Goal: Find specific page/section: Find specific page/section

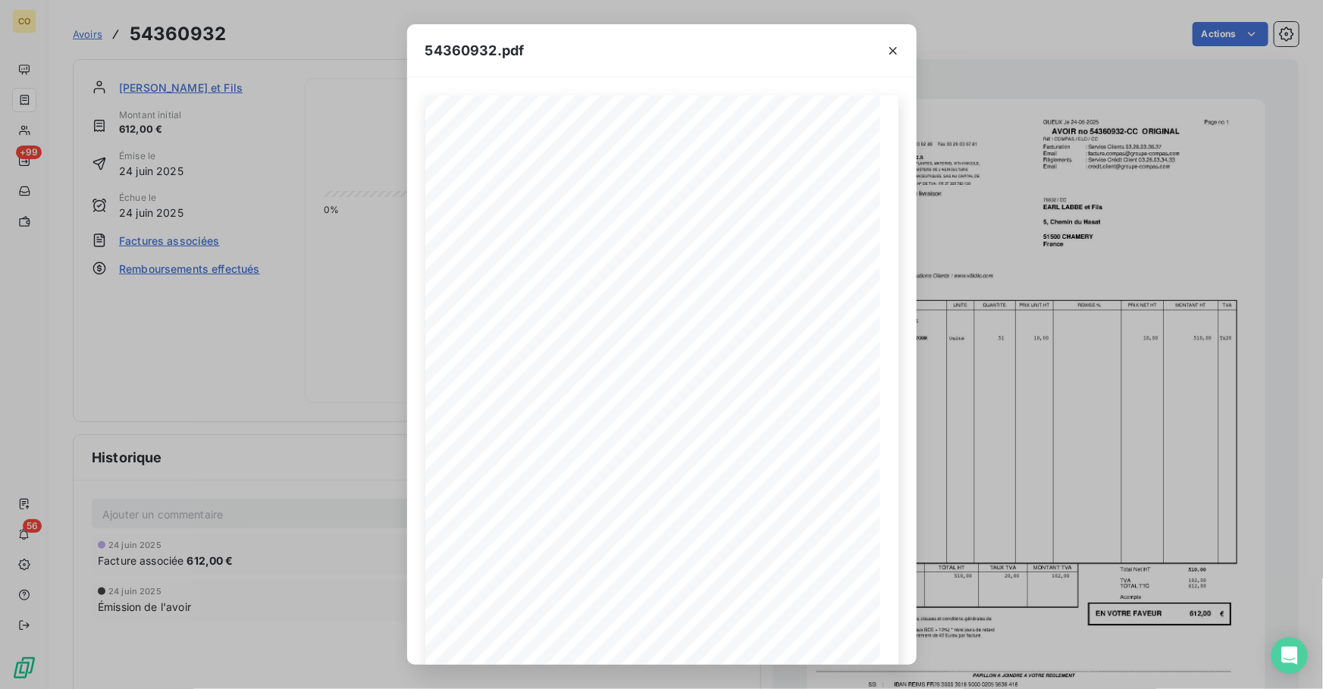
scroll to position [92, 0]
click at [892, 49] on icon "button" at bounding box center [893, 51] width 8 height 8
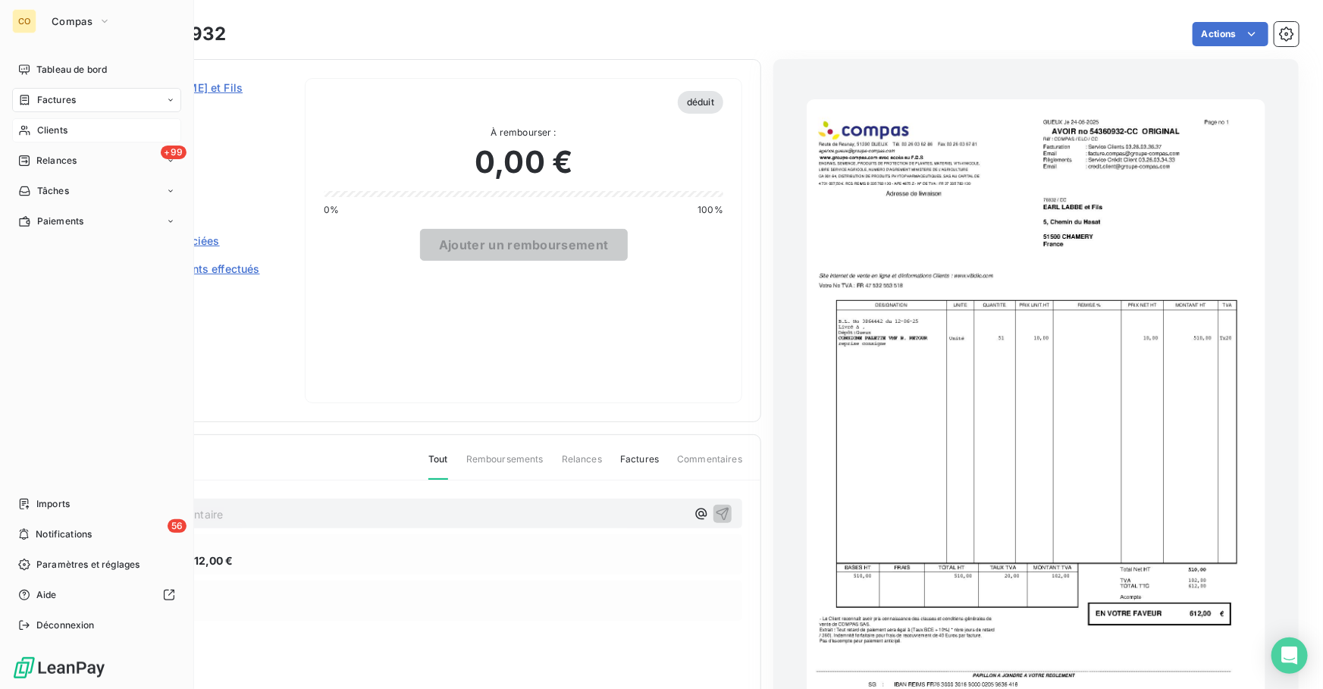
click at [45, 133] on span "Clients" at bounding box center [52, 131] width 30 height 14
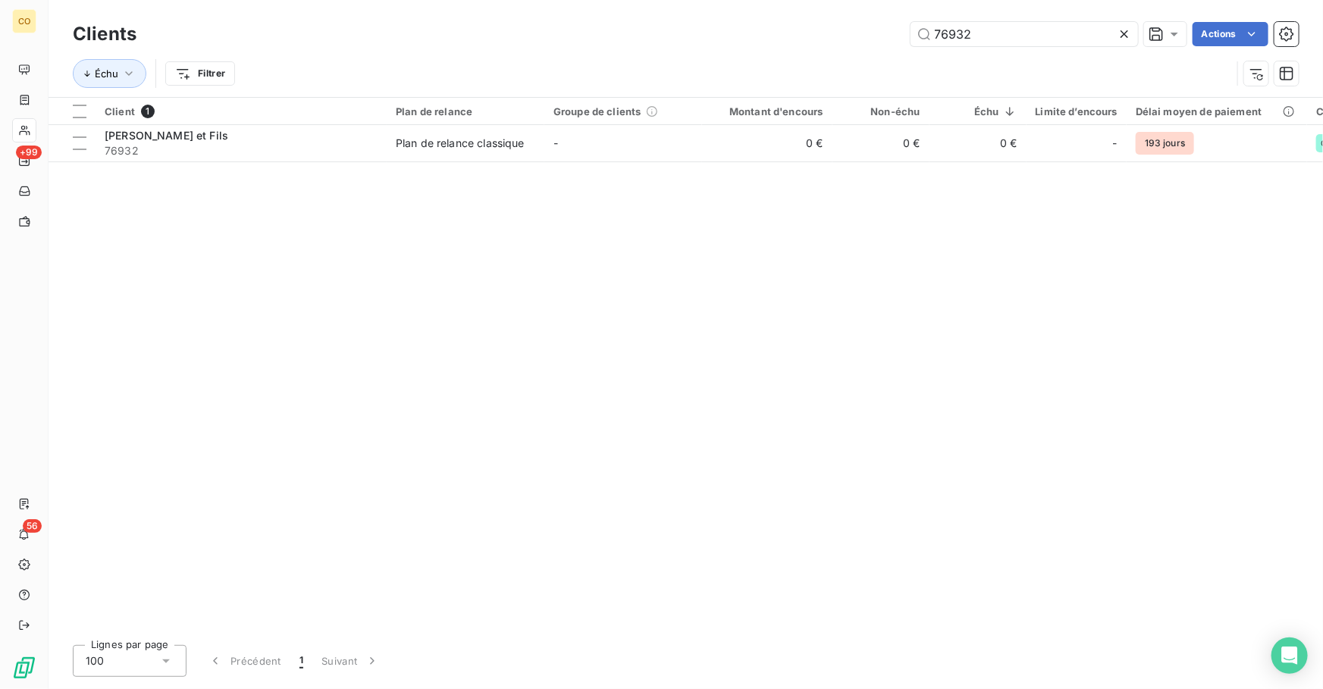
drag, startPoint x: 798, startPoint y: 20, endPoint x: 689, endPoint y: 22, distance: 108.4
click at [689, 22] on div "76932 Actions" at bounding box center [727, 34] width 1144 height 24
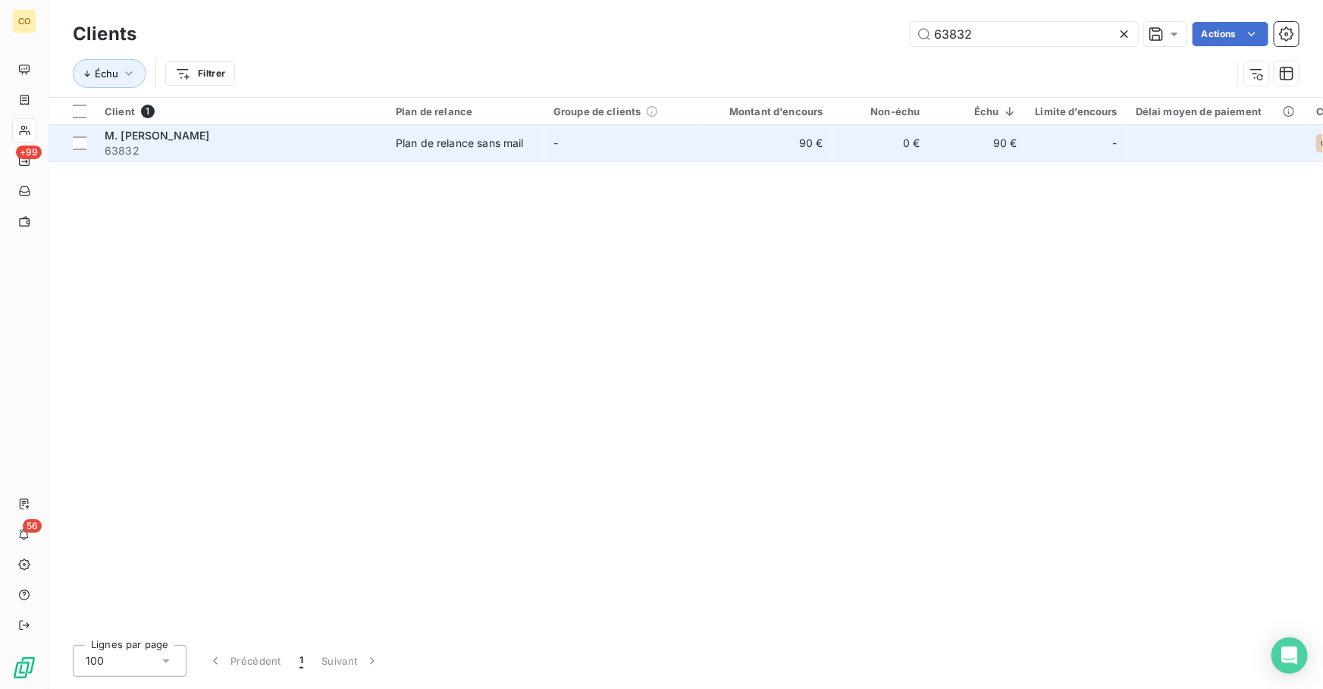
type input "63832"
click at [326, 161] on td "M. [PERSON_NAME] 63832" at bounding box center [241, 143] width 291 height 36
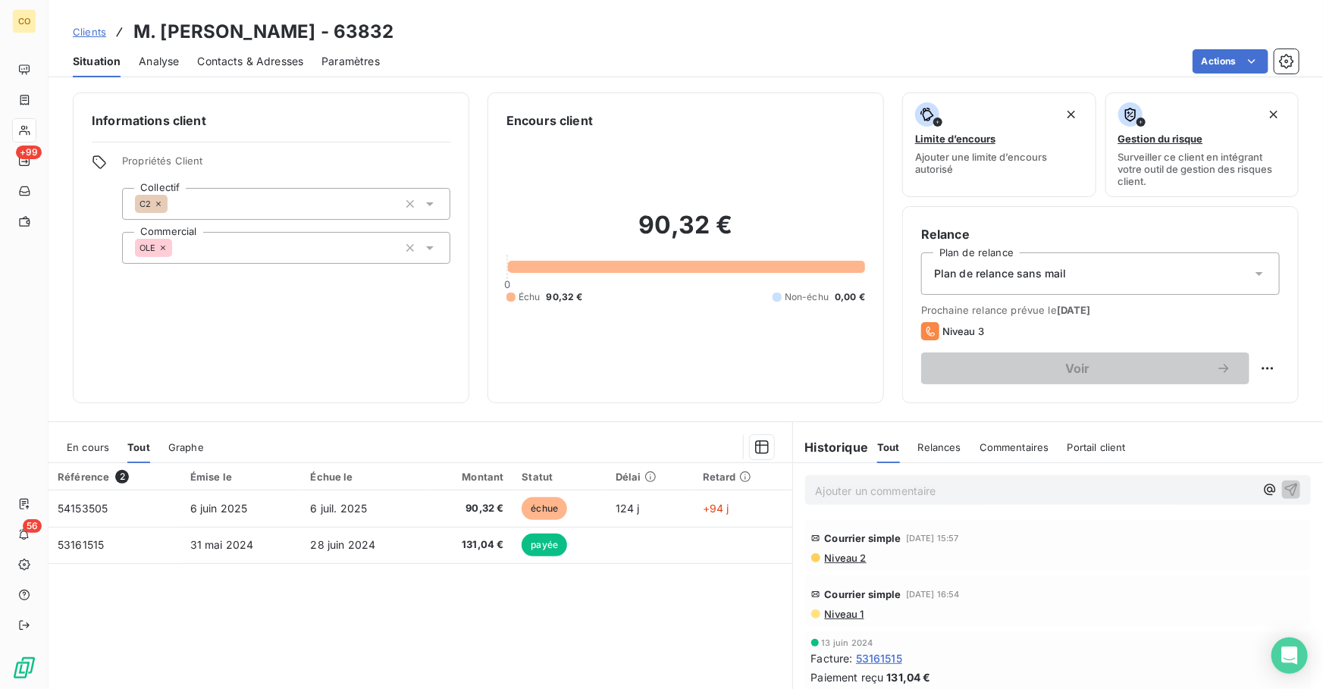
click at [835, 563] on span "Niveau 2" at bounding box center [844, 558] width 43 height 12
